Goal: Transaction & Acquisition: Purchase product/service

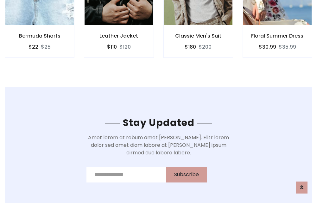
scroll to position [953, 0]
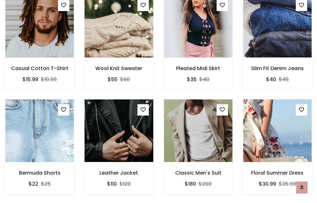
click at [158, 102] on div "Classic Men's Suit $180 $200" at bounding box center [197, 151] width 79 height 105
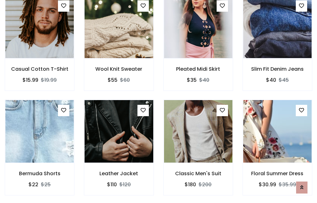
click at [158, 102] on div "Classic Men's Suit $180 $200" at bounding box center [197, 152] width 79 height 105
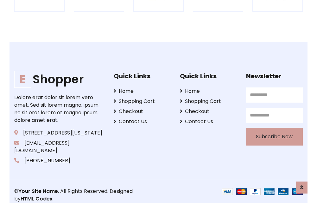
scroll to position [1204, 0]
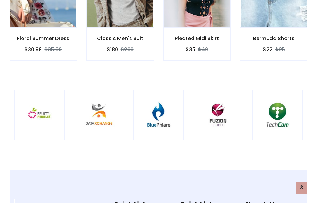
click at [158, 102] on img at bounding box center [158, 115] width 34 height 34
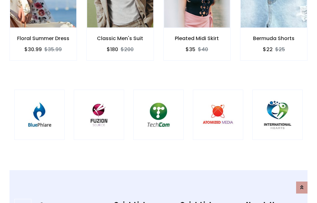
click at [158, 102] on img at bounding box center [158, 115] width 34 height 34
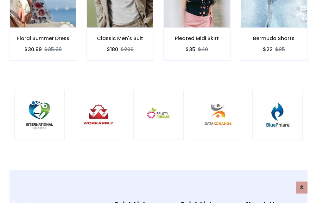
click at [158, 102] on img at bounding box center [158, 115] width 34 height 34
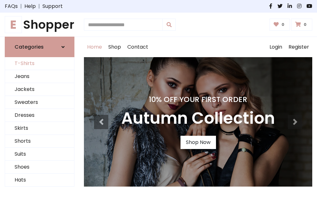
click at [40, 64] on link "T-Shirts" at bounding box center [39, 63] width 69 height 13
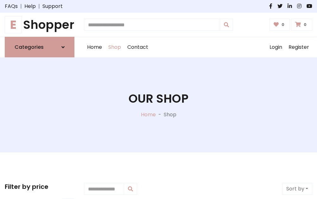
scroll to position [254, 0]
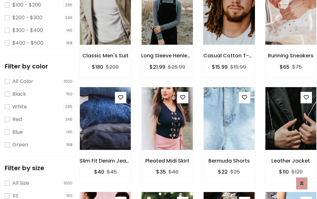
scroll to position [32, 0]
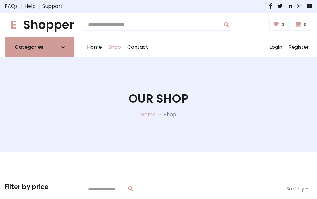
click at [40, 25] on h1 "E Shopper" at bounding box center [40, 25] width 70 height 14
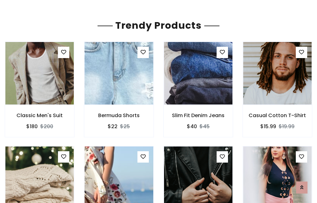
scroll to position [37, 0]
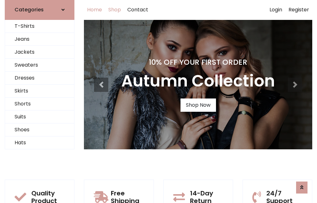
click at [115, 10] on link "Shop" at bounding box center [114, 10] width 19 height 20
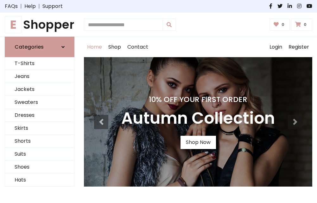
scroll to position [208, 0]
